Goal: Find contact information: Find contact information

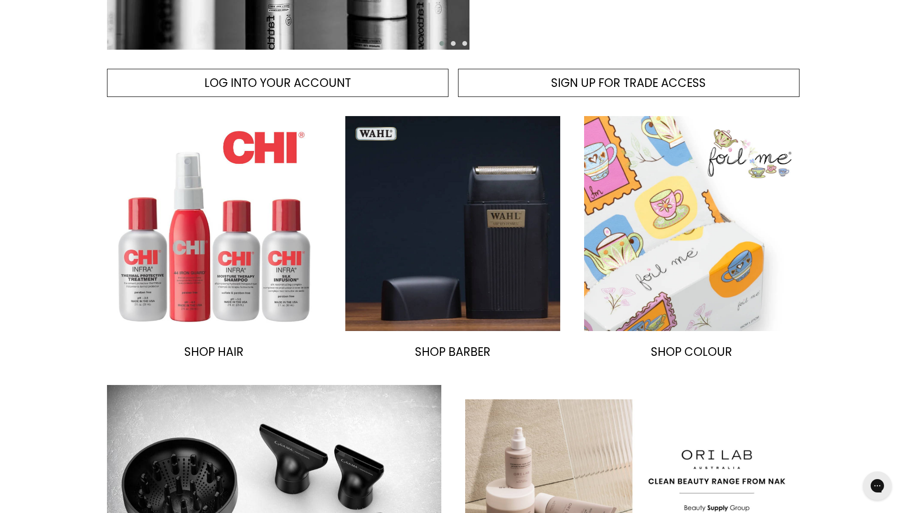
scroll to position [286, 0]
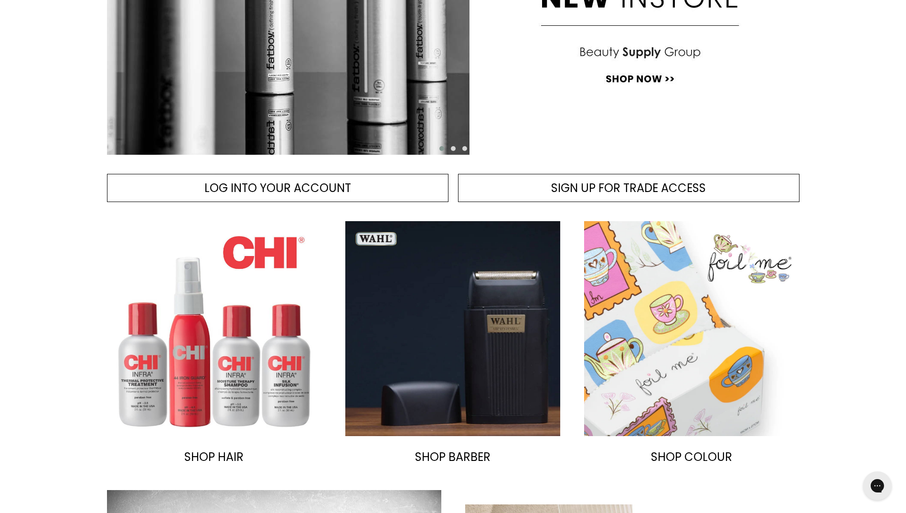
click at [211, 343] on img "Main content" at bounding box center [214, 328] width 215 height 215
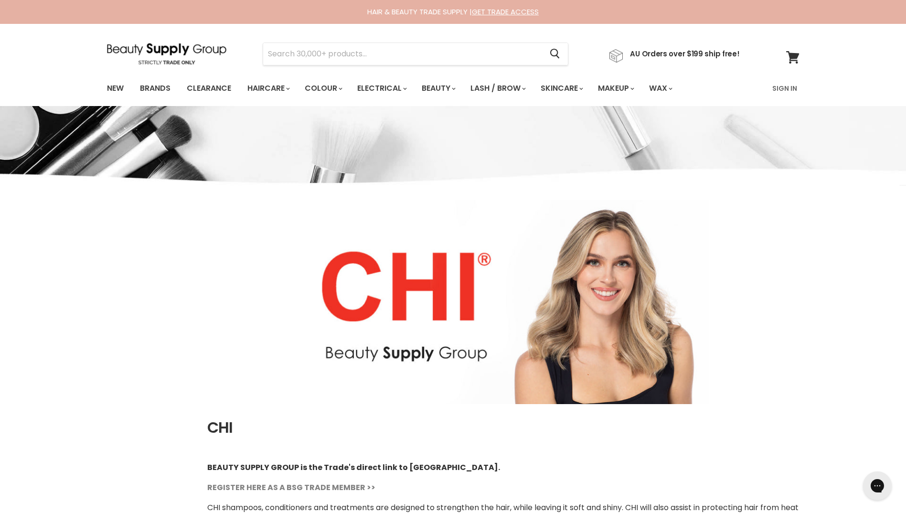
select select "manual"
click at [364, 58] on input "Search" at bounding box center [402, 54] width 279 height 22
type input "biosilk"
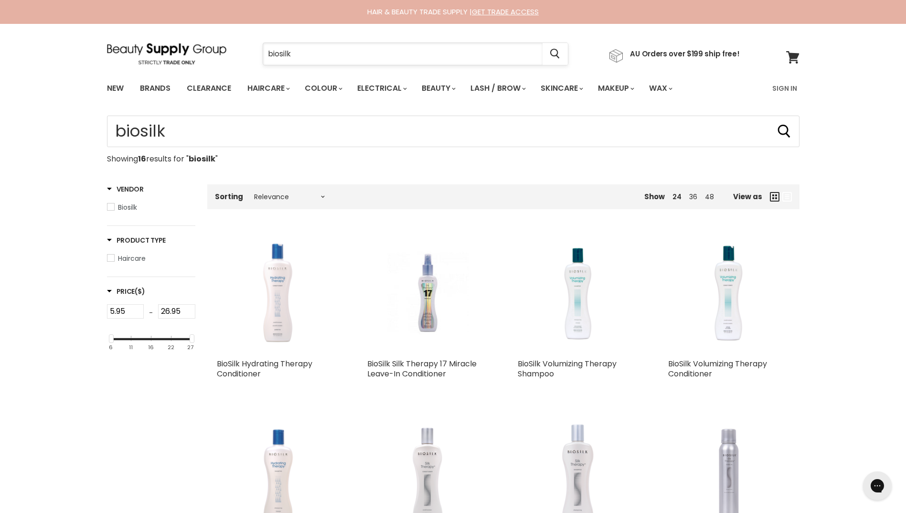
click at [304, 55] on input "biosilk" at bounding box center [402, 54] width 279 height 22
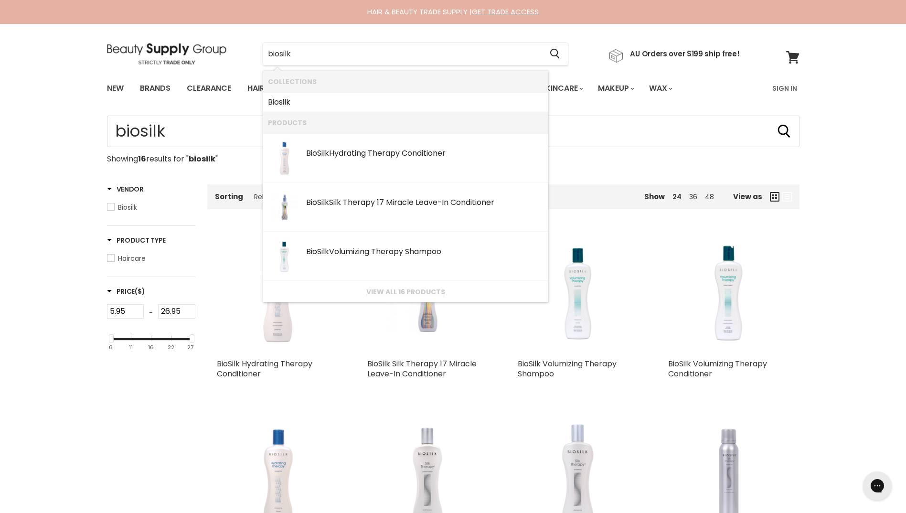
click at [218, 48] on img at bounding box center [166, 53] width 119 height 21
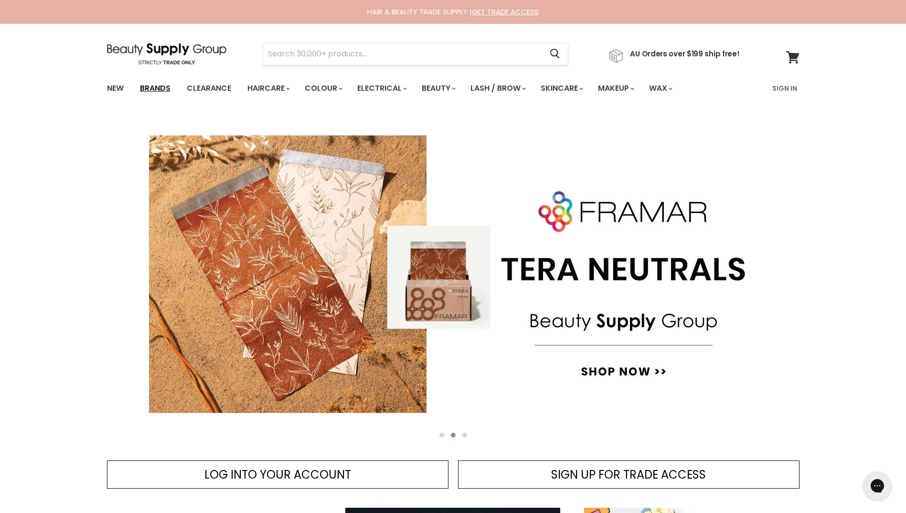
click at [149, 87] on link "Brands" at bounding box center [155, 88] width 45 height 20
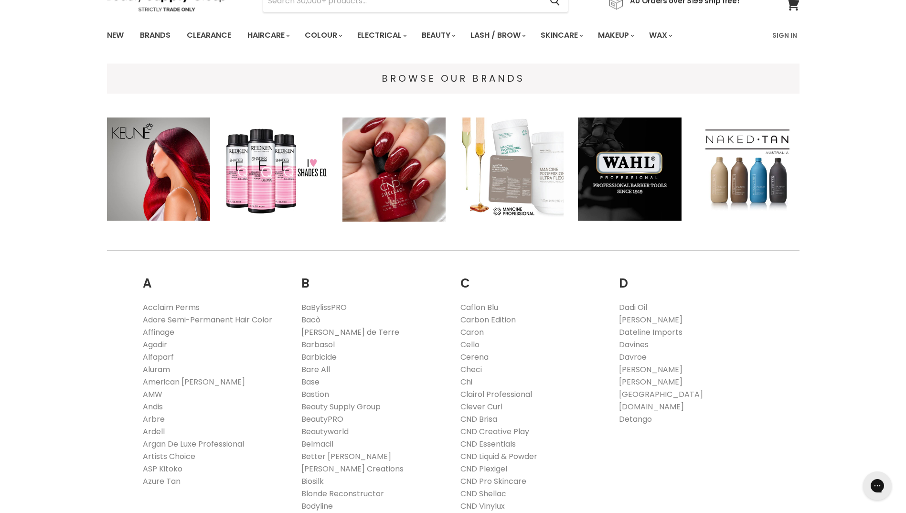
scroll to position [143, 0]
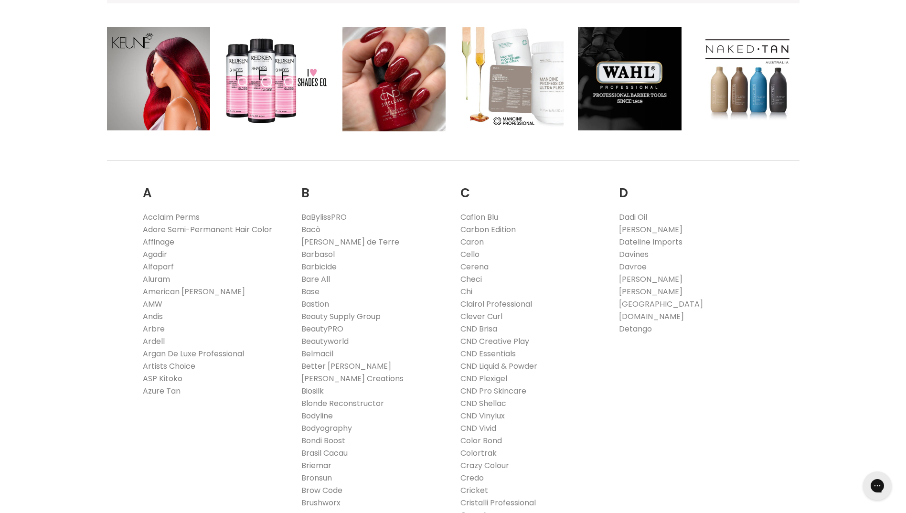
click at [317, 390] on link "Biosilk" at bounding box center [312, 390] width 22 height 11
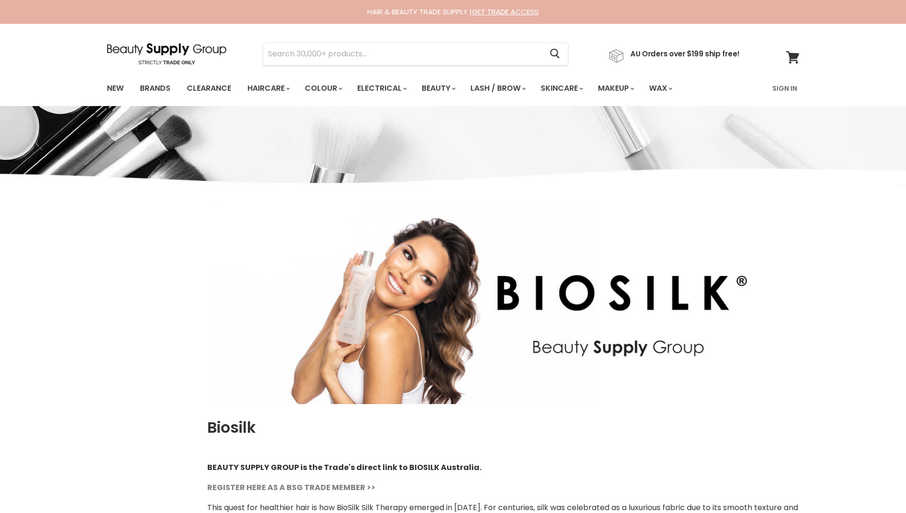
select select "manual"
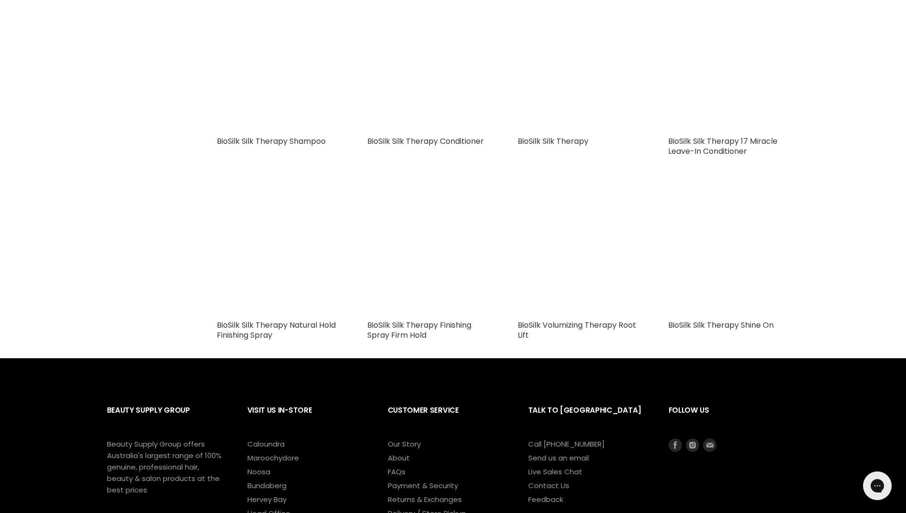
scroll to position [1190, 0]
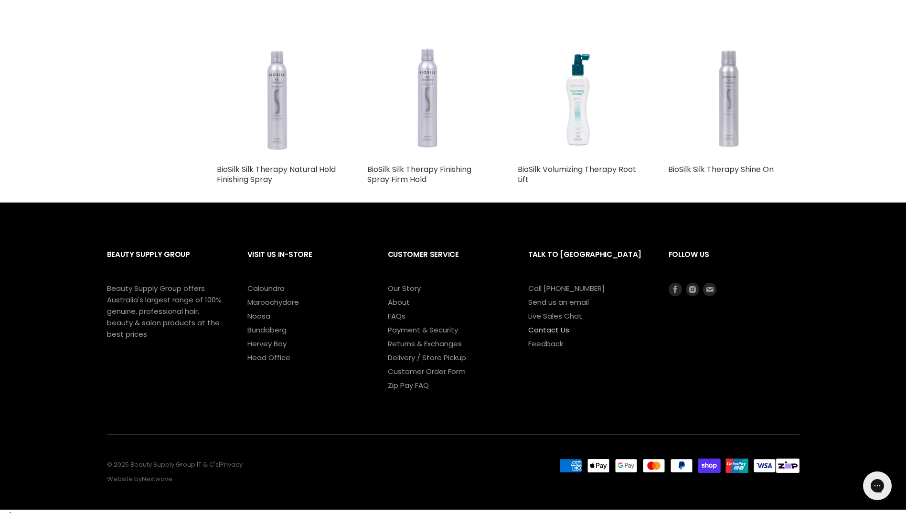
click at [546, 335] on link "Contact Us" at bounding box center [548, 330] width 41 height 10
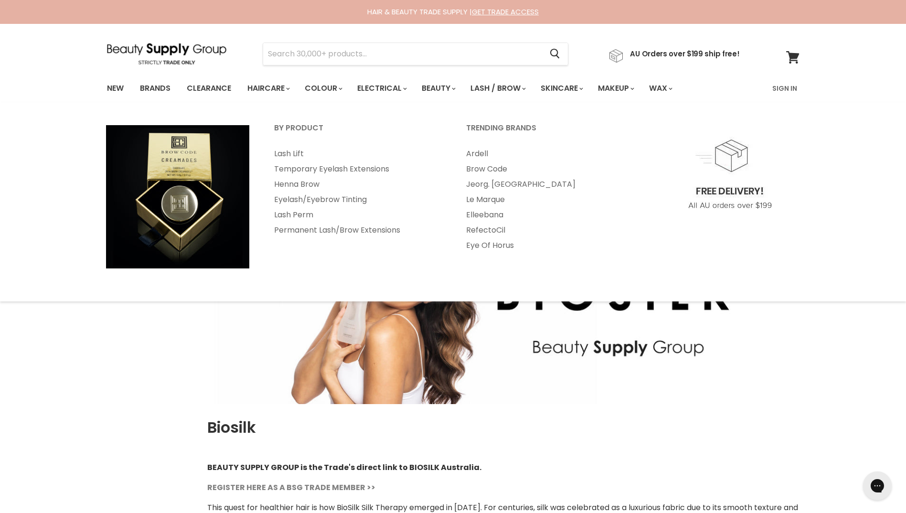
select select "manual"
